Goal: Task Accomplishment & Management: Use online tool/utility

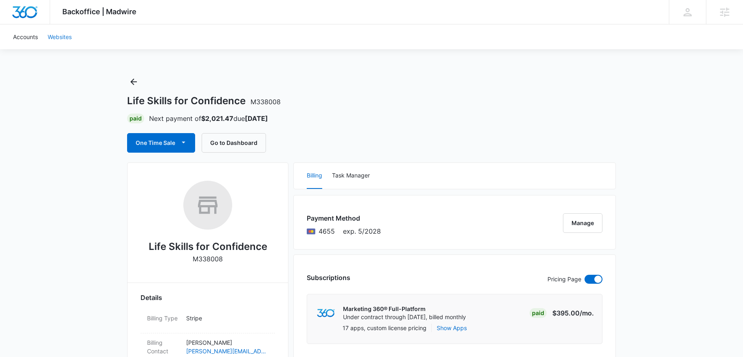
click at [58, 37] on link "Websites" at bounding box center [60, 36] width 34 height 25
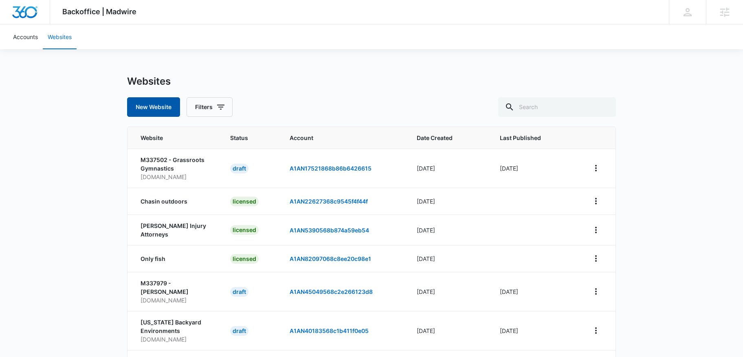
click at [157, 108] on button "New Website" at bounding box center [153, 107] width 53 height 20
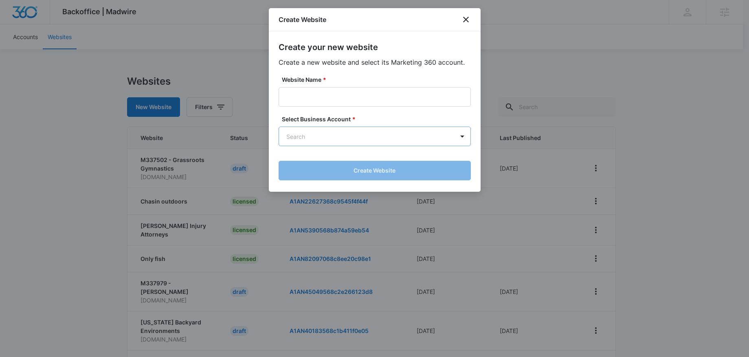
click at [316, 134] on body "Backoffice | Madwire Apps Settings EU [PERSON_NAME] [PERSON_NAME][EMAIL_ADDRESS…" at bounding box center [374, 263] width 749 height 527
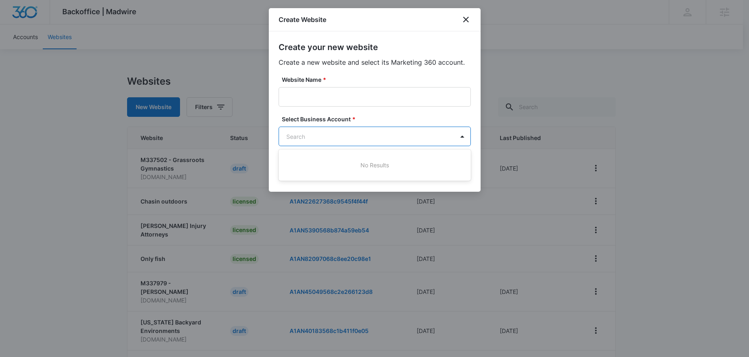
paste input "M338008"
type input "M338008"
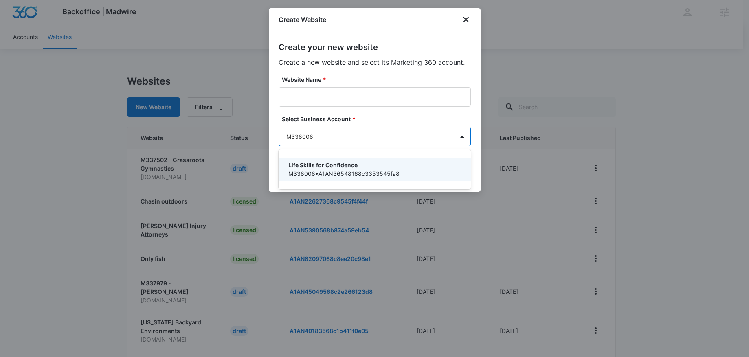
click at [315, 168] on p "Life Skills for Confidence" at bounding box center [373, 165] width 171 height 9
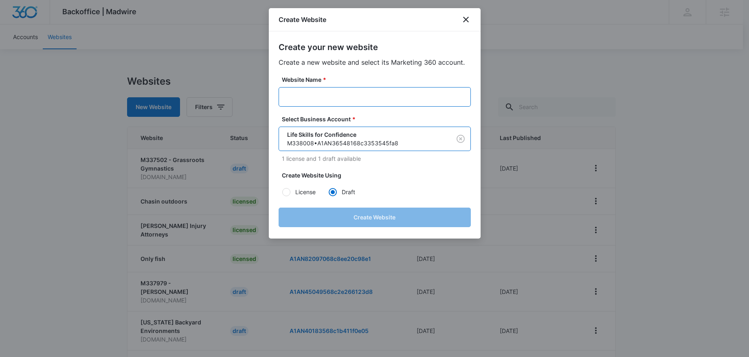
click at [334, 93] on input "Website Name *" at bounding box center [375, 97] width 192 height 20
paste input "Life Skills for Confidence"
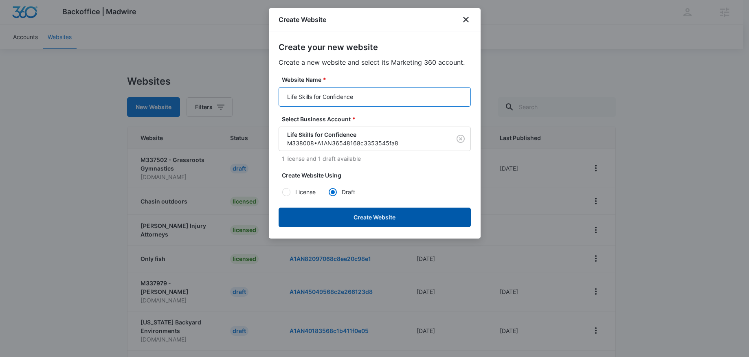
type input "Life Skills for Confidence"
click at [375, 219] on button "Create Website" at bounding box center [375, 218] width 192 height 20
